Goal: Task Accomplishment & Management: Complete application form

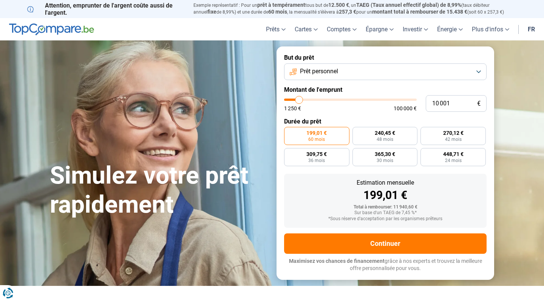
type input "9 250"
type input "9250"
type input "9 500"
type input "9500"
type input "10 750"
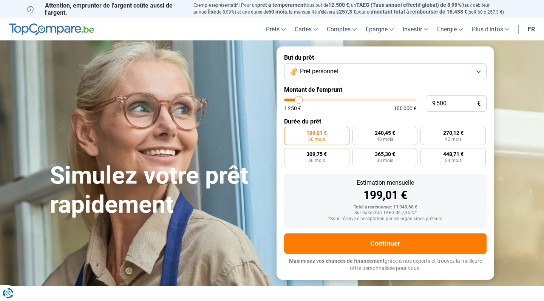
type input "10750"
type input "12 500"
type input "12500"
type input "14 750"
type input "14750"
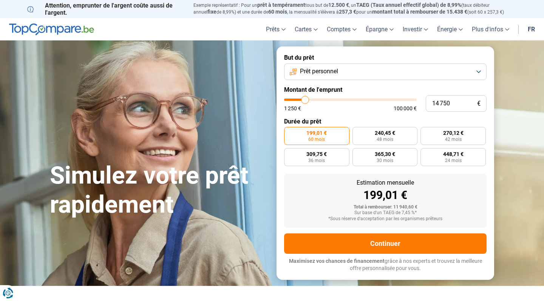
type input "16 500"
type input "16500"
type input "18 000"
type input "18000"
type input "19 500"
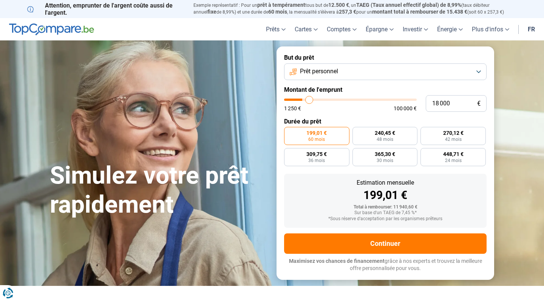
type input "19500"
type input "20 750"
type input "20750"
type input "22 250"
type input "22250"
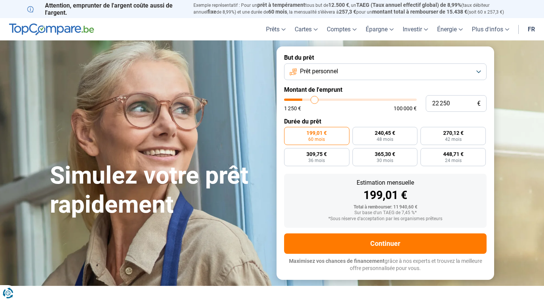
type input "24 000"
type input "24000"
type input "26 000"
type input "26000"
type input "28 000"
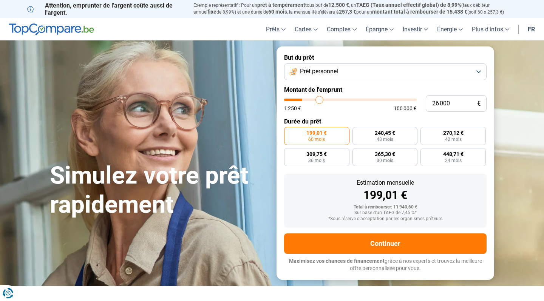
type input "28000"
type input "30 000"
type input "30000"
type input "32 500"
type input "32500"
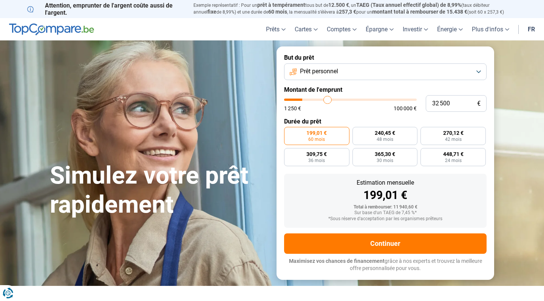
type input "34 750"
type input "34750"
type input "37 750"
type input "37750"
type input "41 000"
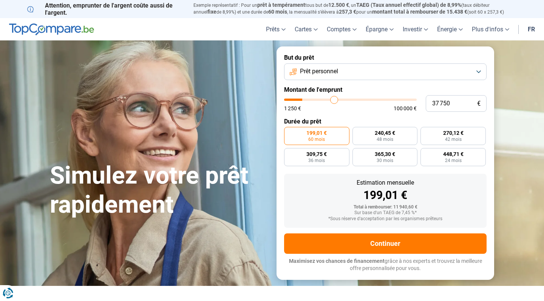
type input "41000"
type input "44 500"
type input "44500"
type input "48 000"
type input "48000"
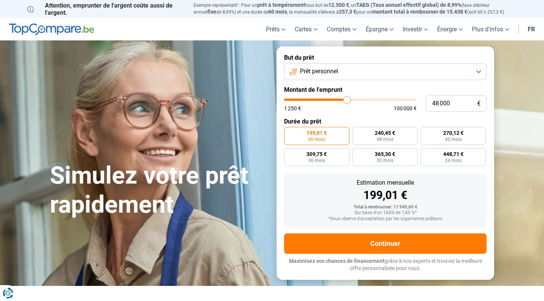
type input "51 750"
type input "51750"
type input "55 500"
type input "55500"
type input "59 750"
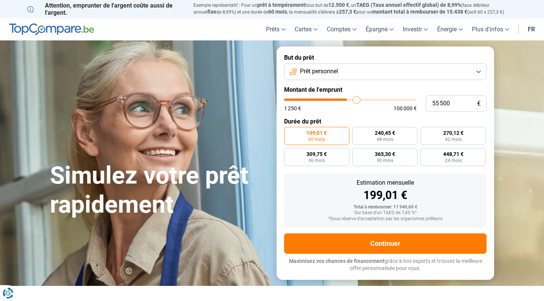
type input "59750"
type input "65 000"
type input "65000"
type input "71 250"
type input "71250"
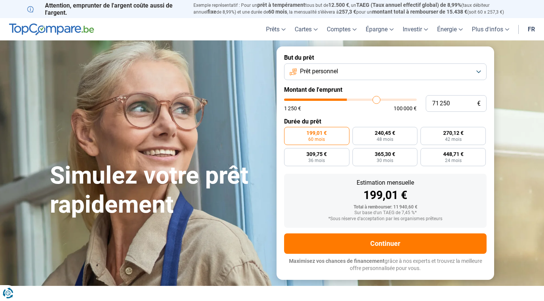
type input "77 250"
type input "77250"
type input "83 250"
type input "83250"
type input "89 000"
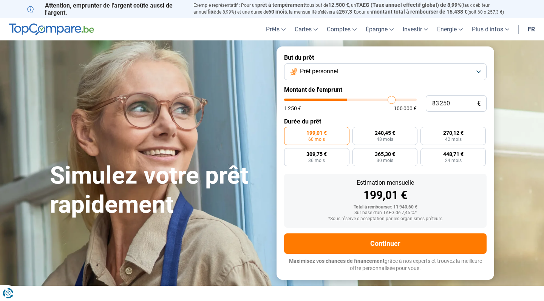
type input "89000"
type input "94 750"
type input "94750"
type input "99 750"
type input "99750"
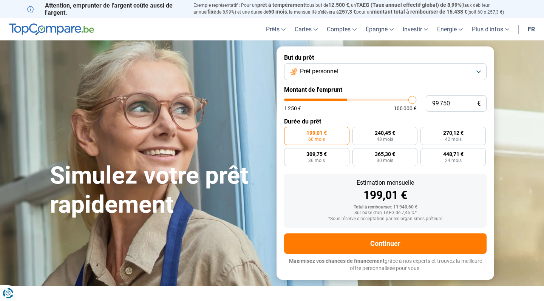
type input "100 000"
drag, startPoint x: 298, startPoint y: 101, endPoint x: 450, endPoint y: 98, distance: 151.5
type input "100000"
click at [450, 98] on div "100 000 € 1 250 € 100 000 €" at bounding box center [385, 103] width 202 height 17
radio input "false"
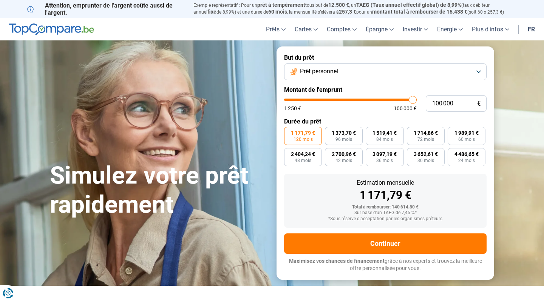
type input "98 500"
type input "98500"
type input "98 250"
type input "98250"
type input "97 250"
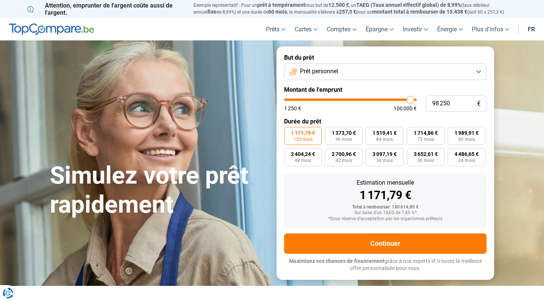
type input "97250"
type input "96 250"
type input "96250"
type input "94 000"
type input "94000"
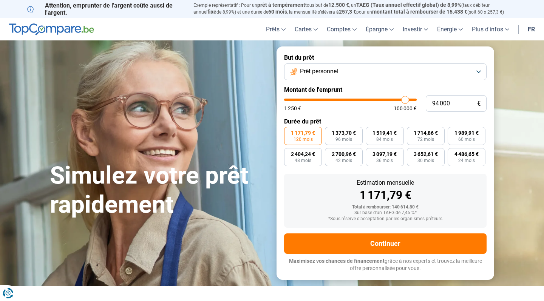
type input "92 000"
type input "92000"
type input "90 250"
type input "90250"
type input "88 250"
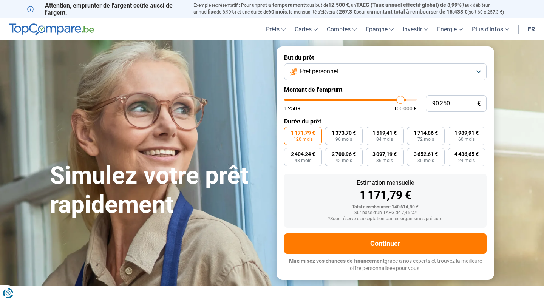
type input "88250"
type input "86 500"
type input "86500"
type input "85 250"
type input "85250"
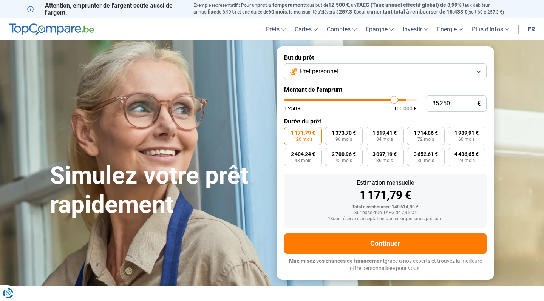
type input "84 000"
type input "84000"
type input "83 500"
type input "83500"
type input "82 500"
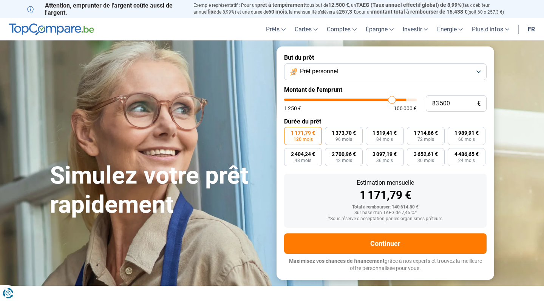
type input "82500"
type input "82 250"
type input "82250"
type input "81 750"
type input "81750"
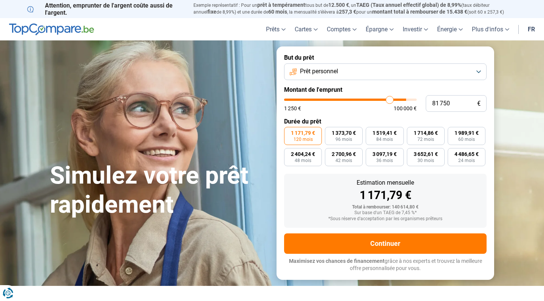
type input "81 500"
type input "81500"
type input "81 000"
type input "81000"
type input "80 500"
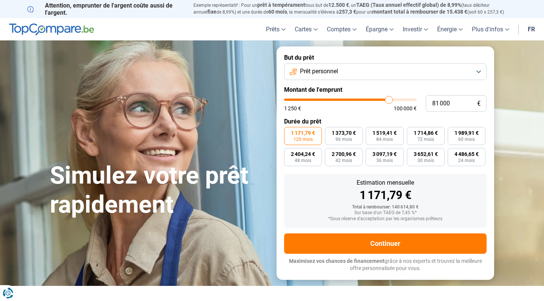
type input "80500"
type input "80 000"
type input "80000"
type input "79 000"
type input "79000"
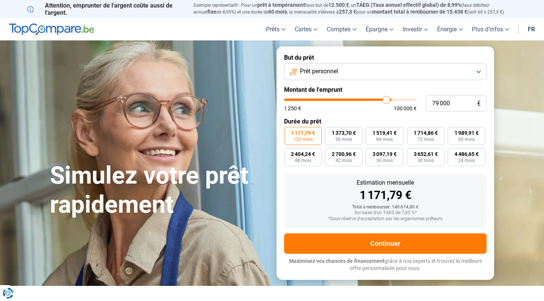
type input "77 750"
type input "77750"
type input "76 500"
type input "76500"
type input "75 500"
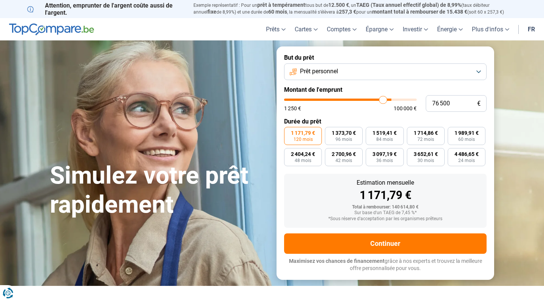
type input "75500"
type input "74 500"
type input "74500"
type input "74 000"
type input "74000"
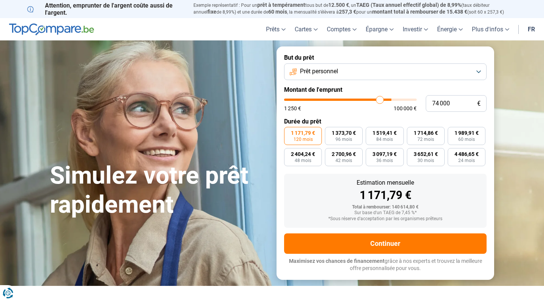
type input "73 500"
type input "73500"
type input "73 250"
type input "73250"
type input "73 000"
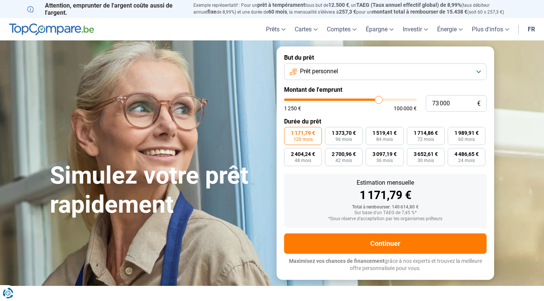
drag, startPoint x: 411, startPoint y: 102, endPoint x: 379, endPoint y: 102, distance: 32.1
type input "73000"
click at [378, 101] on input "range" at bounding box center [350, 100] width 133 height 2
type input "73 250"
type input "73250"
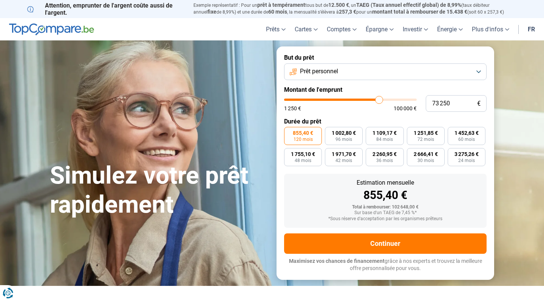
type input "73 500"
type input "73500"
type input "74 000"
type input "74000"
type input "74 250"
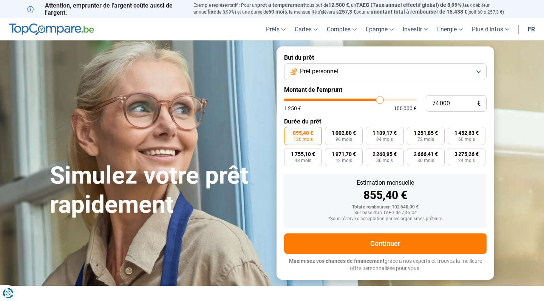
type input "74250"
type input "74 500"
type input "74500"
type input "74 750"
type input "74750"
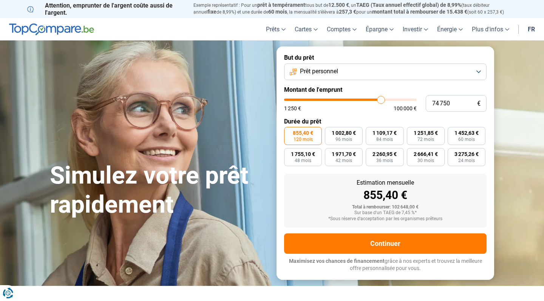
type input "75 500"
type input "75500"
type input "76 000"
type input "76000"
type input "76 250"
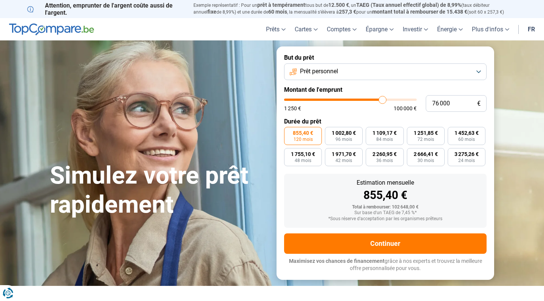
type input "76250"
type input "76 500"
type input "76500"
type input "76 250"
type input "76250"
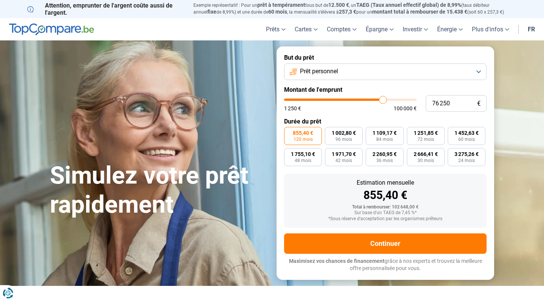
type input "76 000"
type input "76000"
type input "75 750"
type input "75750"
type input "75 000"
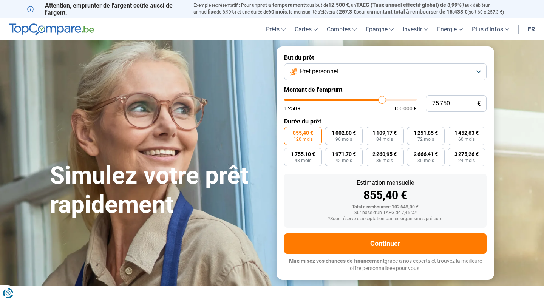
type input "75000"
type input "74 500"
type input "74500"
type input "74 000"
type input "74000"
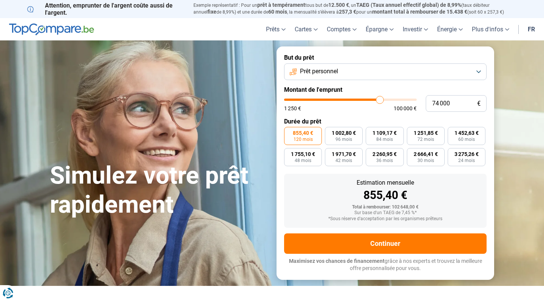
type input "73 500"
type input "73500"
type input "73 250"
type input "73250"
type input "73 000"
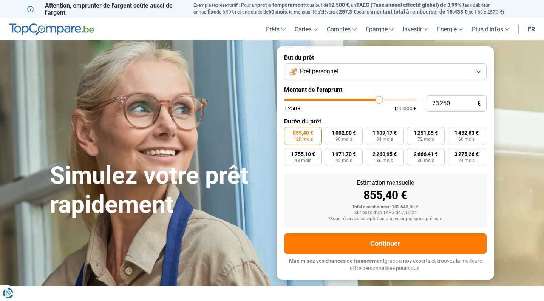
type input "73000"
type input "72 500"
type input "72500"
type input "72 000"
type input "72000"
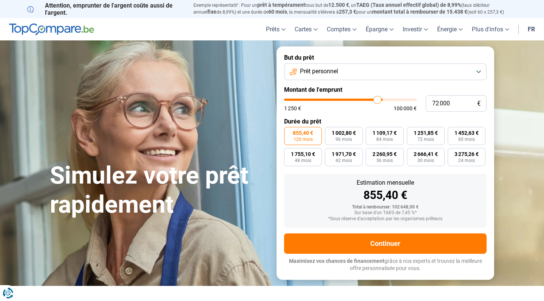
type input "71 500"
type input "71500"
type input "71 250"
type input "71250"
type input "71 000"
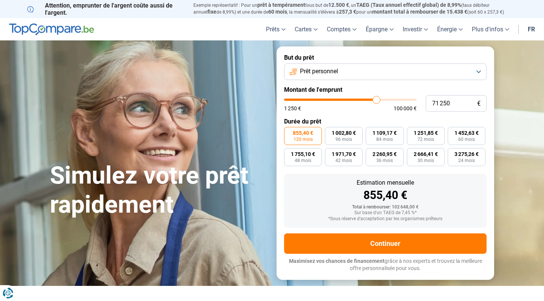
type input "71000"
type input "70 500"
type input "70500"
click at [375, 100] on input "range" at bounding box center [350, 100] width 133 height 2
click at [479, 70] on button "Prêt personnel" at bounding box center [385, 71] width 202 height 17
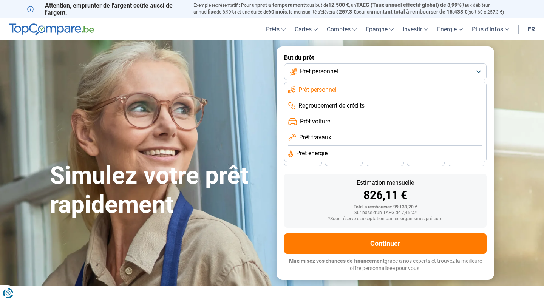
click at [421, 141] on li "Prêt travaux" at bounding box center [385, 138] width 194 height 16
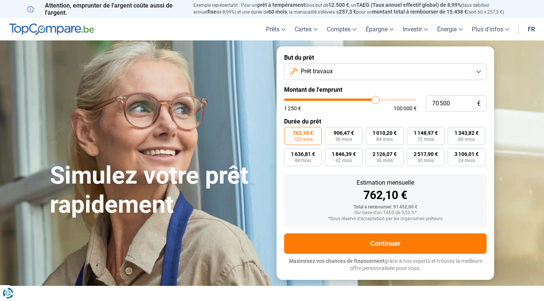
type input "70 250"
type input "70250"
type input "70 000"
type input "70000"
type input "68 750"
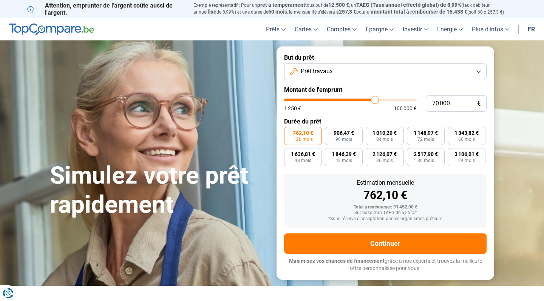
type input "68750"
type input "68 000"
type input "68000"
type input "66 500"
type input "66500"
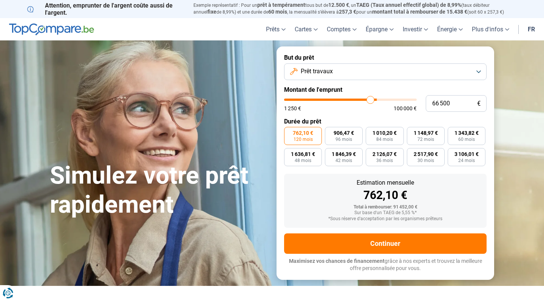
type input "65 250"
type input "65250"
type input "64 000"
type input "64000"
type input "63 000"
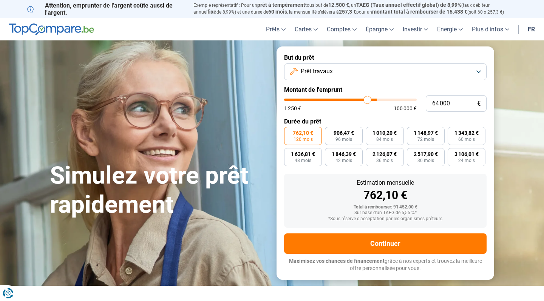
type input "63000"
type input "62 500"
type input "62500"
type input "62 250"
type input "62250"
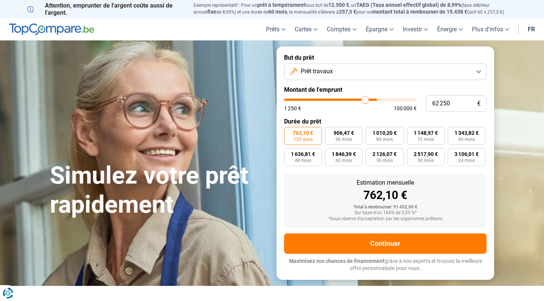
type input "61 500"
type input "61500"
type input "61 250"
type input "61250"
type input "61 000"
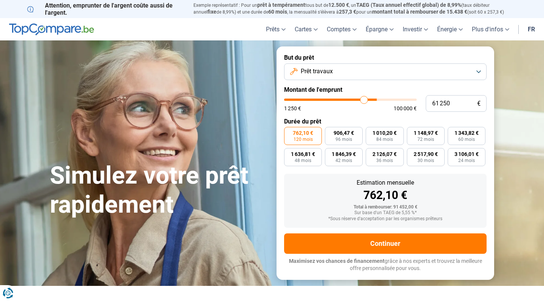
type input "61000"
type input "60 750"
type input "60750"
type input "60 000"
type input "60000"
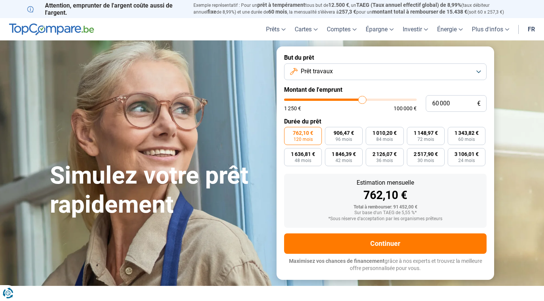
type input "59 500"
drag, startPoint x: 375, startPoint y: 100, endPoint x: 350, endPoint y: 104, distance: 25.6
click at [350, 104] on div "1 250 € 100 000 €" at bounding box center [350, 105] width 133 height 12
click at [348, 104] on div "1 250 € 100 000 €" at bounding box center [350, 105] width 133 height 12
click at [349, 101] on input "range" at bounding box center [350, 100] width 133 height 2
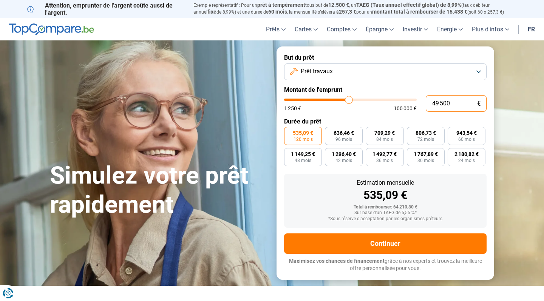
click at [452, 100] on input "49 500" at bounding box center [456, 103] width 61 height 17
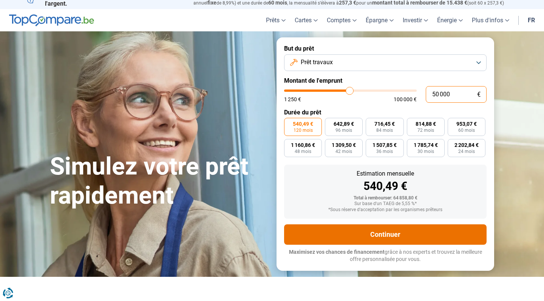
scroll to position [8, 0]
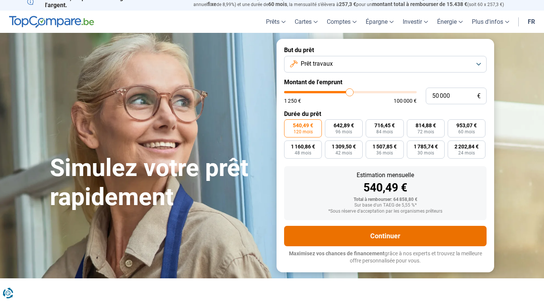
click at [392, 233] on button "Continuer" at bounding box center [385, 236] width 202 height 20
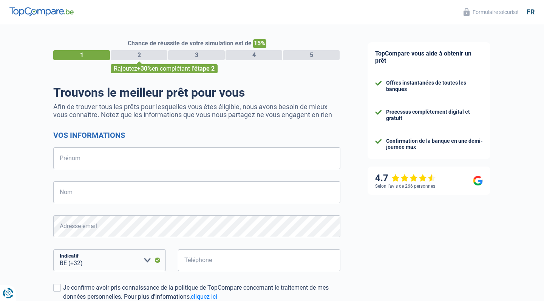
select select "32"
